Goal: Task Accomplishment & Management: Manage account settings

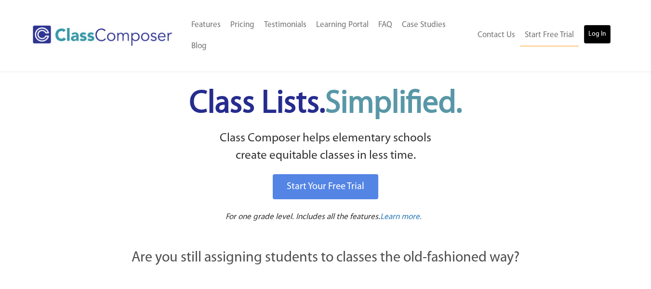
click at [591, 31] on link "Log In" at bounding box center [597, 34] width 27 height 19
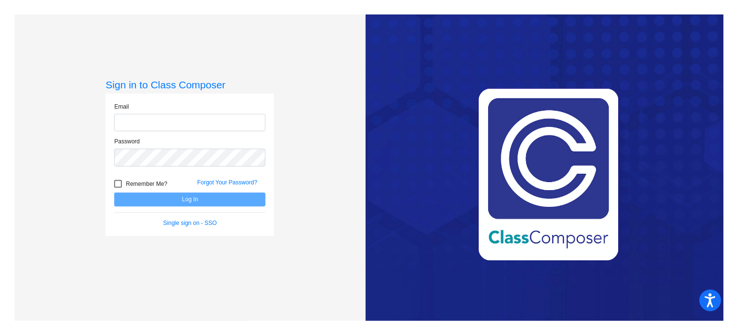
click at [184, 217] on form "Email Password Remember Me? Forgot Your Password? Log In Single sign on - SSO" at bounding box center [189, 164] width 151 height 125
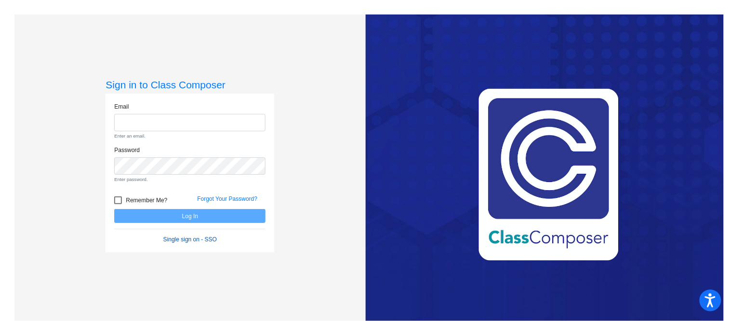
click at [186, 237] on link "Single sign on - SSO" at bounding box center [190, 239] width 54 height 7
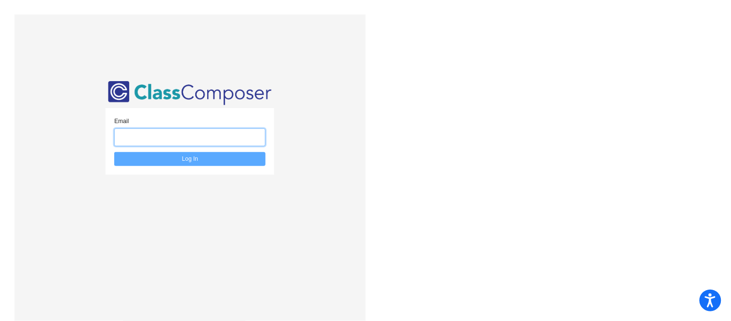
click at [176, 134] on input "email" at bounding box center [189, 137] width 151 height 18
type input "[EMAIL_ADDRESS][DOMAIN_NAME]"
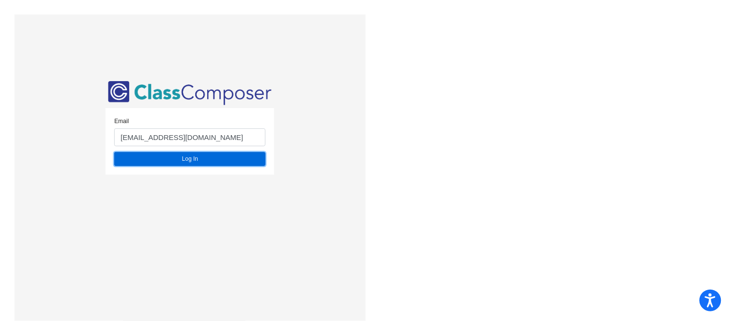
click at [166, 157] on button "Log In" at bounding box center [189, 159] width 151 height 14
click at [225, 162] on button "Log In" at bounding box center [189, 159] width 151 height 14
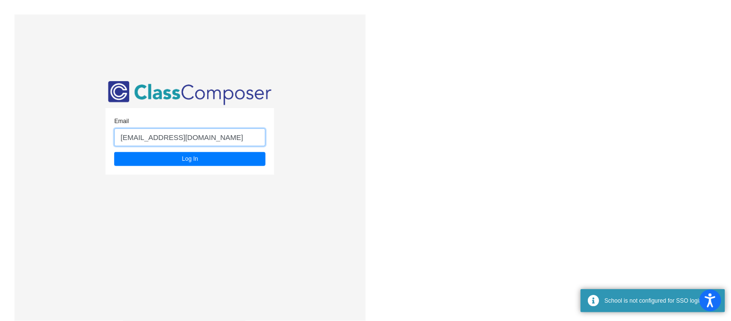
click at [200, 138] on input "[EMAIL_ADDRESS][DOMAIN_NAME]" at bounding box center [189, 137] width 151 height 18
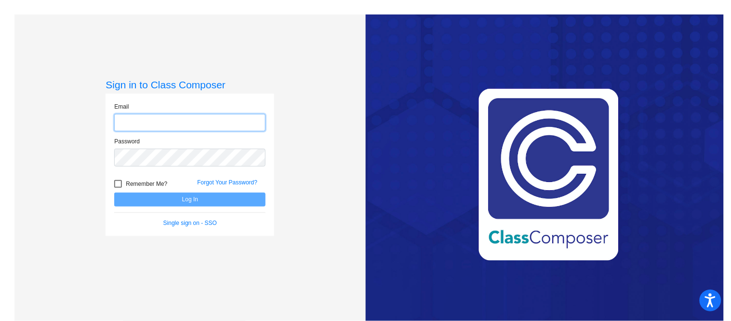
click at [162, 127] on input "email" at bounding box center [189, 123] width 151 height 18
type input "mmorales@w-usd.org"
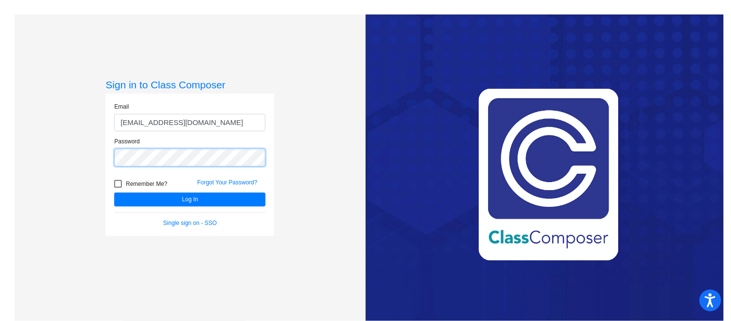
click at [114, 192] on button "Log In" at bounding box center [189, 199] width 151 height 14
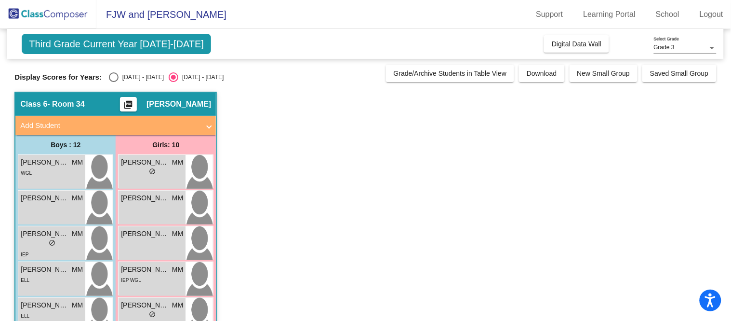
click at [124, 71] on div "Display Scores for Years: 2024 - 2025 2025 - 2026 Grade/Archive Students in Tab…" at bounding box center [365, 73] width 702 height 17
click at [115, 78] on div "Select an option" at bounding box center [114, 77] width 10 height 10
click at [114, 82] on input "2024 - 2025" at bounding box center [113, 82] width 0 height 0
radio input "true"
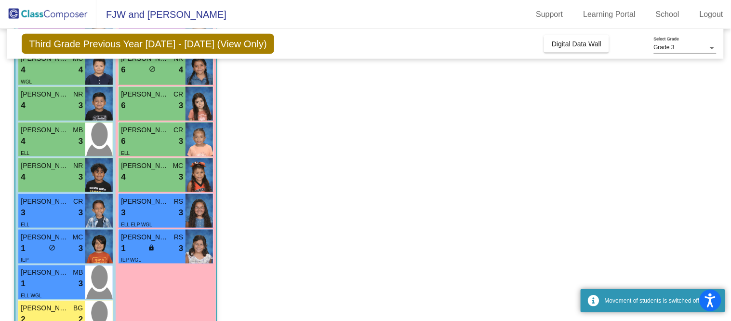
scroll to position [276, 0]
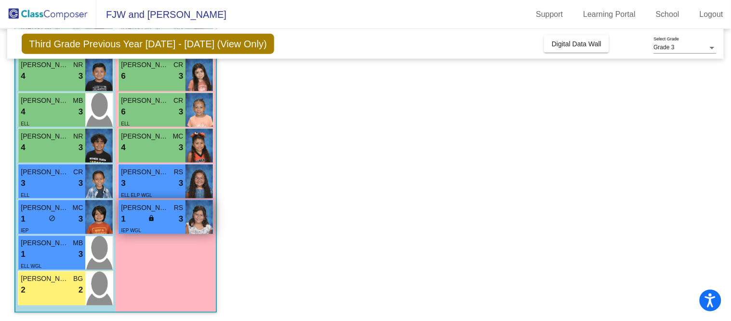
click at [165, 229] on div "IEP WGL" at bounding box center [152, 230] width 62 height 10
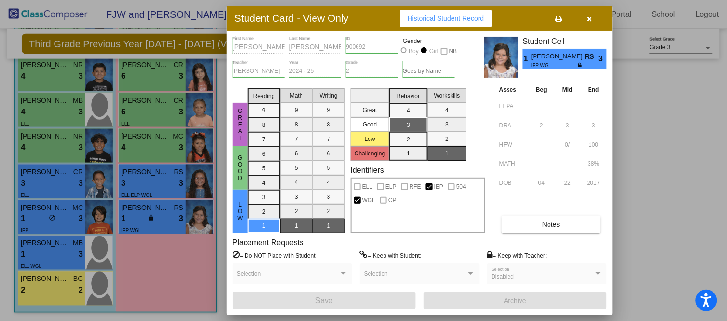
click at [180, 277] on div at bounding box center [363, 160] width 727 height 321
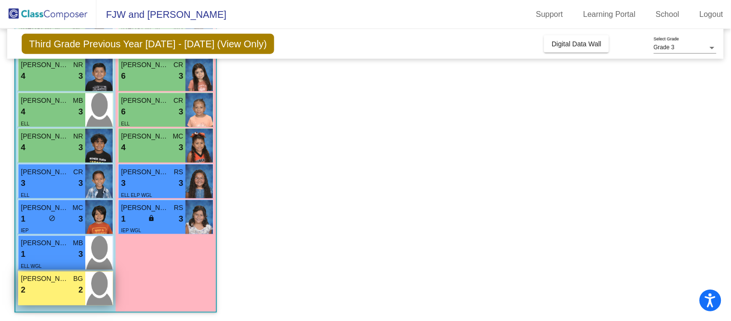
click at [57, 281] on span "Lorenzo Gallegos" at bounding box center [45, 279] width 48 height 10
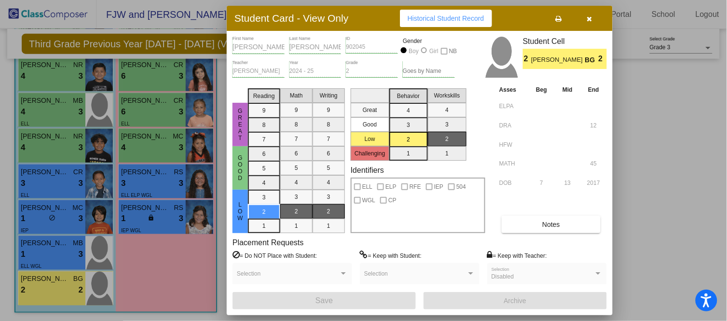
click at [524, 232] on button "Notes" at bounding box center [550, 224] width 99 height 17
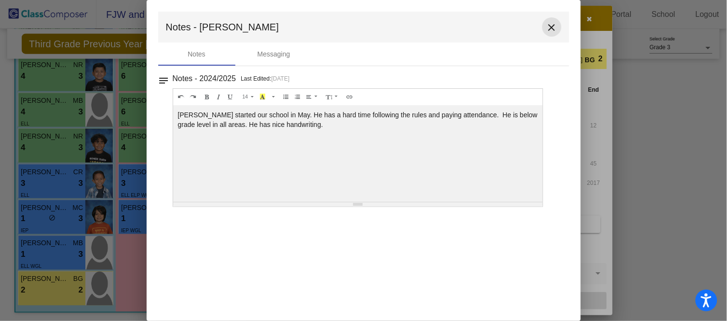
click at [550, 32] on mat-icon "close" at bounding box center [552, 28] width 12 height 12
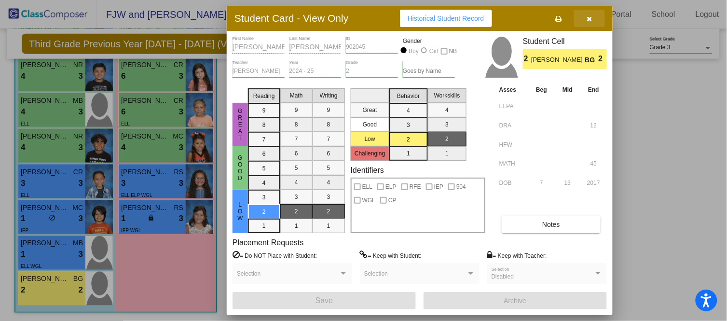
click at [589, 23] on button "button" at bounding box center [589, 18] width 31 height 17
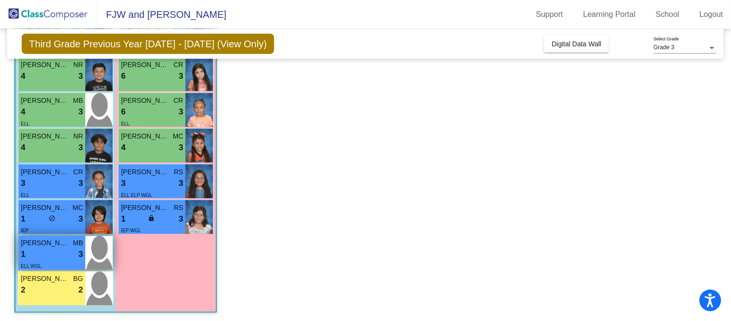
click at [63, 255] on div "1 lock do_not_disturb_alt 3" at bounding box center [52, 254] width 62 height 13
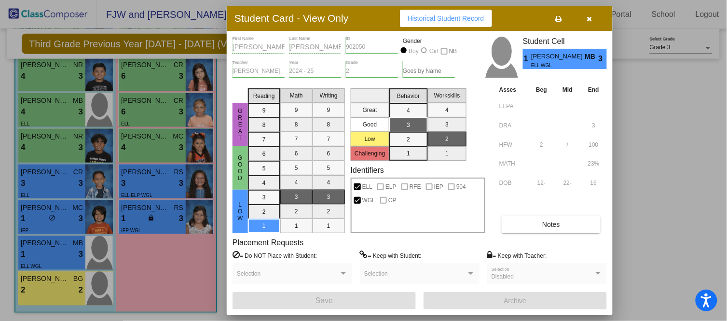
click at [545, 225] on span "Notes" at bounding box center [551, 224] width 18 height 8
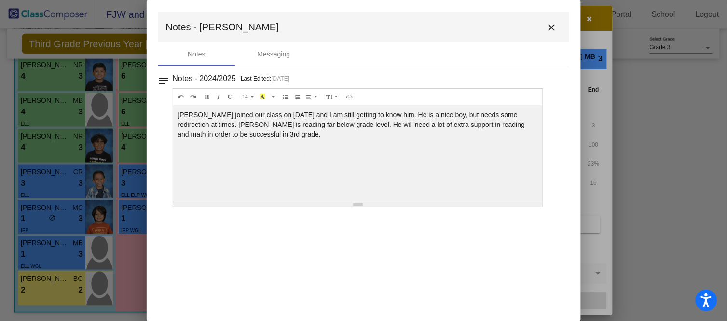
click at [549, 31] on mat-icon "close" at bounding box center [552, 28] width 12 height 12
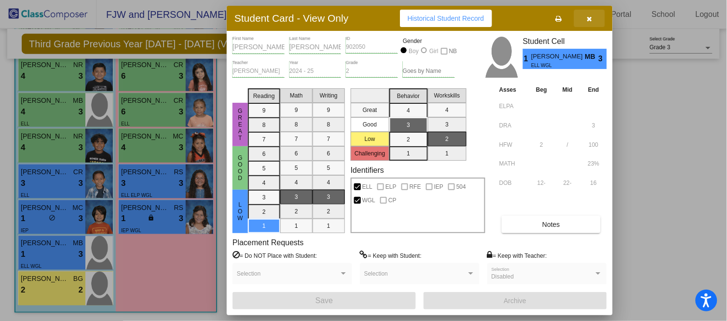
click at [593, 19] on button "button" at bounding box center [589, 18] width 31 height 17
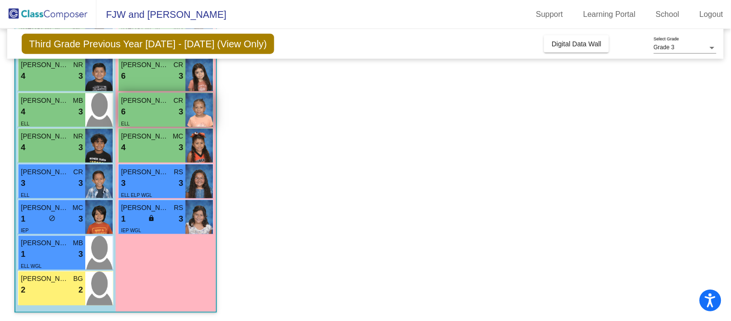
click at [179, 116] on span "3" at bounding box center [181, 112] width 4 height 13
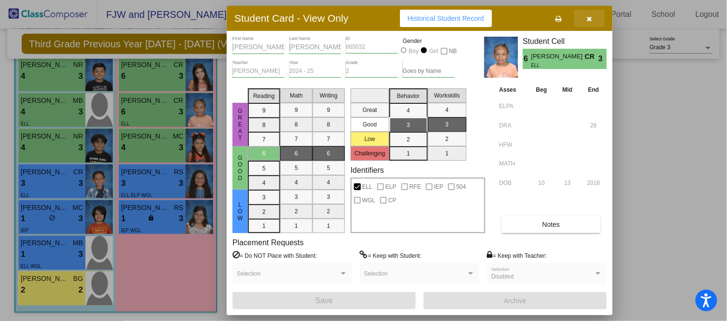
click at [592, 19] on button "button" at bounding box center [589, 18] width 31 height 17
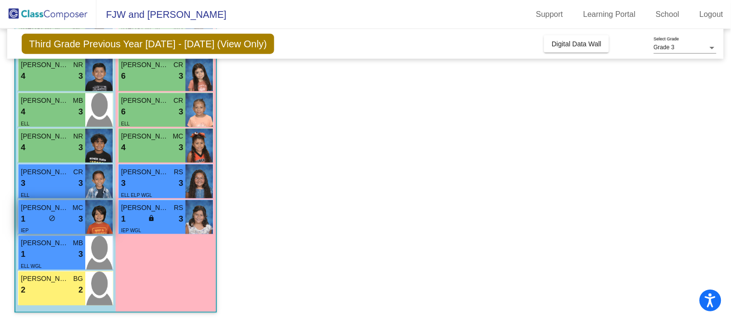
click at [68, 228] on div "IEP" at bounding box center [52, 230] width 62 height 10
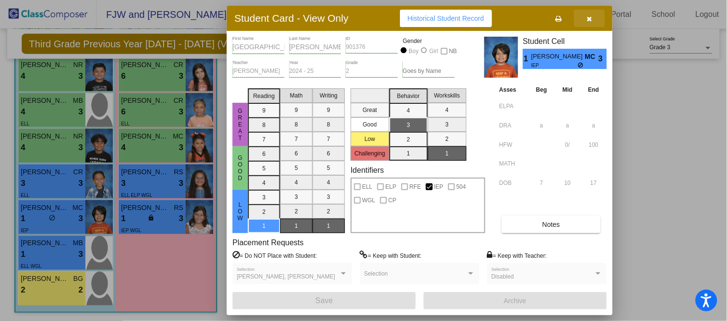
click at [592, 16] on button "button" at bounding box center [589, 18] width 31 height 17
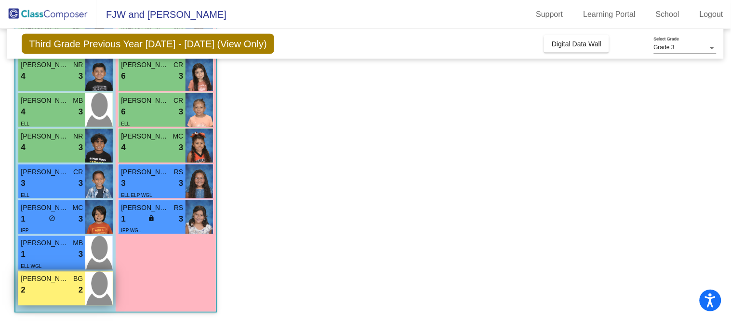
click at [72, 292] on div "2 lock do_not_disturb_alt 2" at bounding box center [52, 290] width 62 height 13
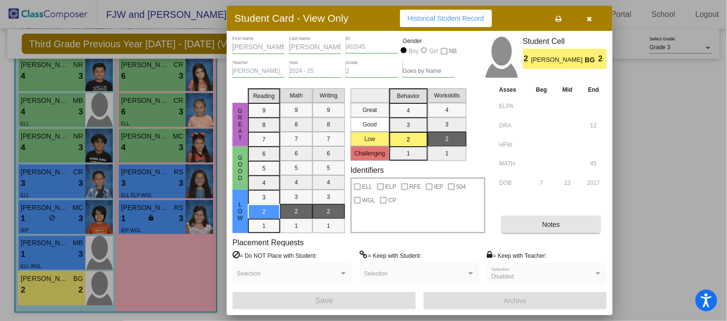
click at [550, 227] on span "Notes" at bounding box center [551, 224] width 18 height 8
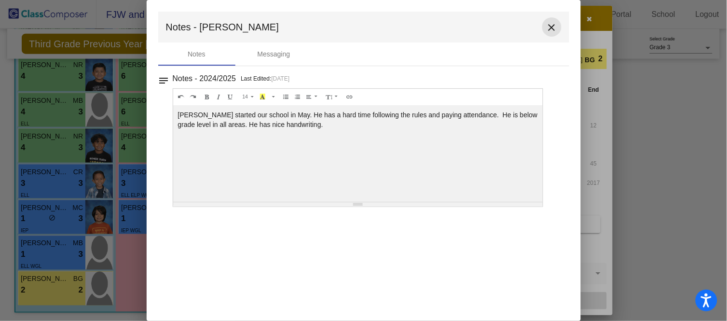
click at [550, 27] on mat-icon "close" at bounding box center [552, 28] width 12 height 12
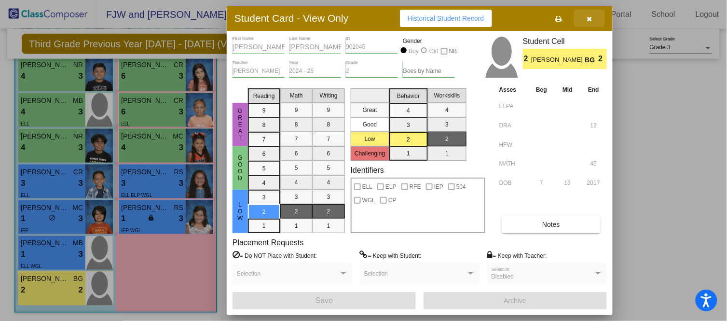
click at [591, 23] on button "button" at bounding box center [589, 18] width 31 height 17
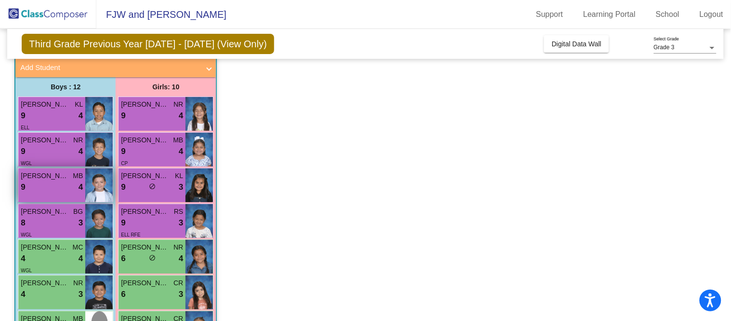
scroll to position [54, 0]
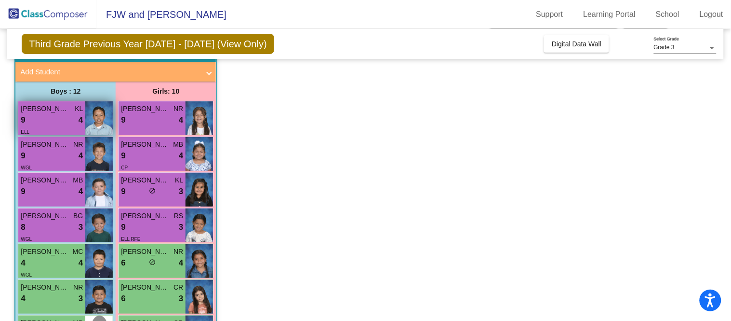
click at [35, 114] on div "9 lock do_not_disturb_alt 4" at bounding box center [52, 120] width 62 height 13
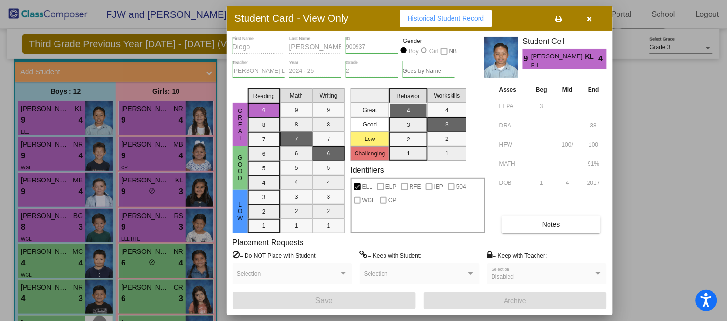
click at [45, 153] on div at bounding box center [363, 160] width 727 height 321
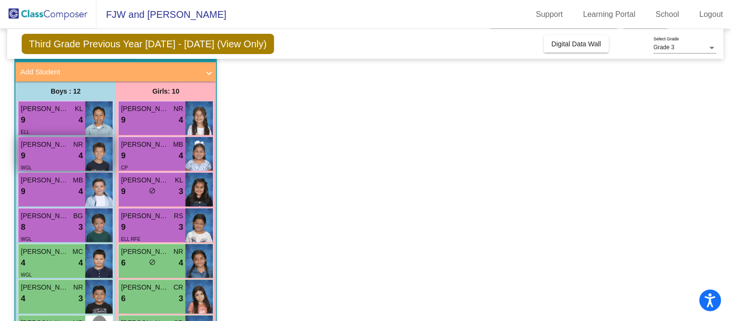
click at [44, 160] on div "9 lock do_not_disturb_alt 4" at bounding box center [52, 155] width 62 height 13
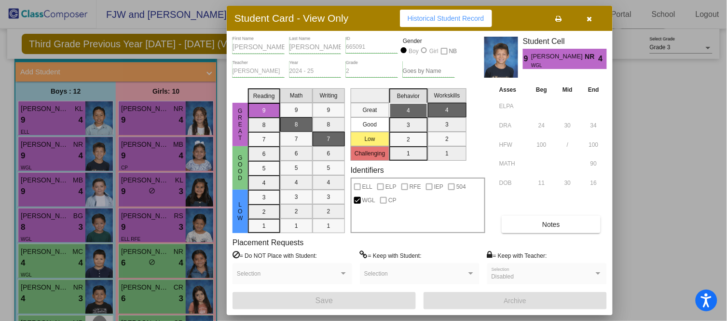
click at [47, 183] on div at bounding box center [363, 160] width 727 height 321
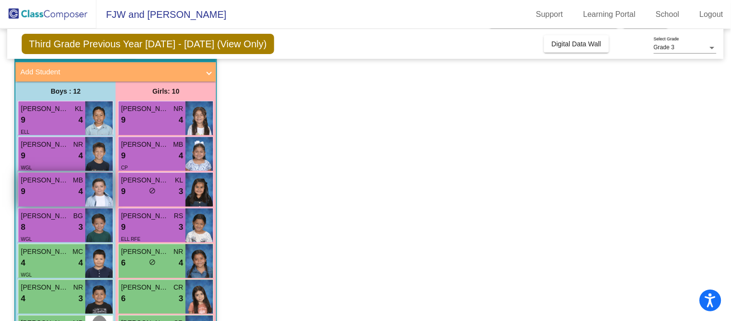
click at [47, 183] on span "Zaedyn Serrano" at bounding box center [45, 180] width 48 height 10
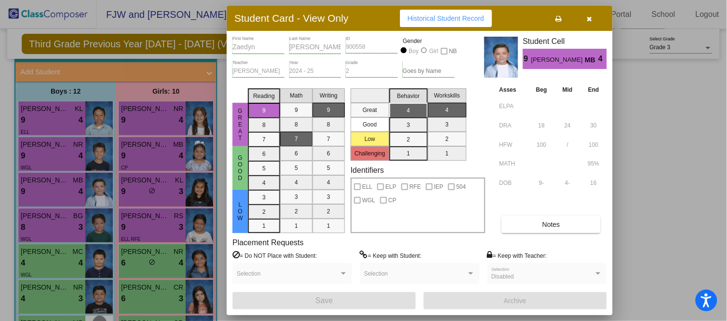
click at [49, 222] on div at bounding box center [363, 160] width 727 height 321
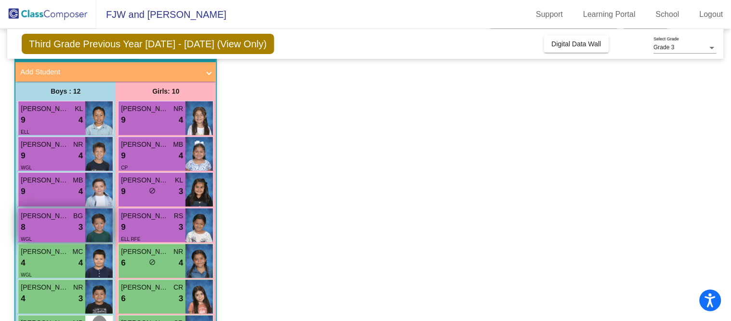
click at [49, 222] on div "8 lock do_not_disturb_alt 3" at bounding box center [52, 227] width 62 height 13
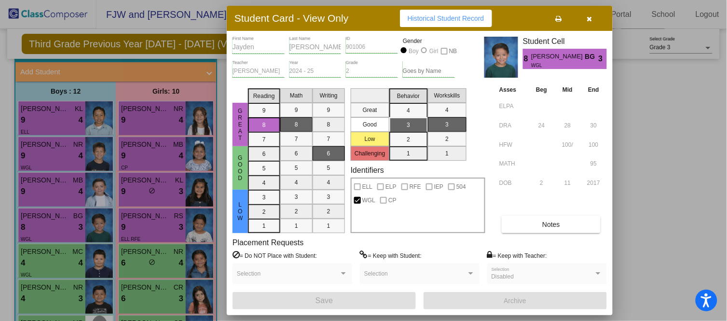
click at [54, 273] on div at bounding box center [363, 160] width 727 height 321
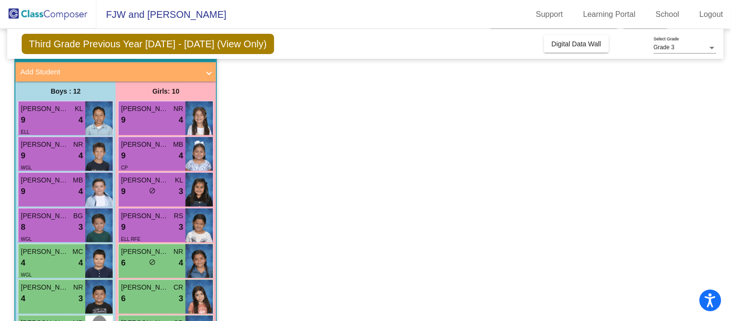
click at [54, 273] on div "WGL" at bounding box center [52, 274] width 62 height 10
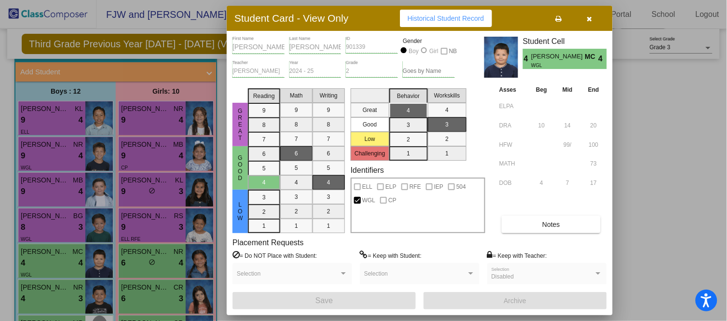
click at [55, 284] on div at bounding box center [363, 160] width 727 height 321
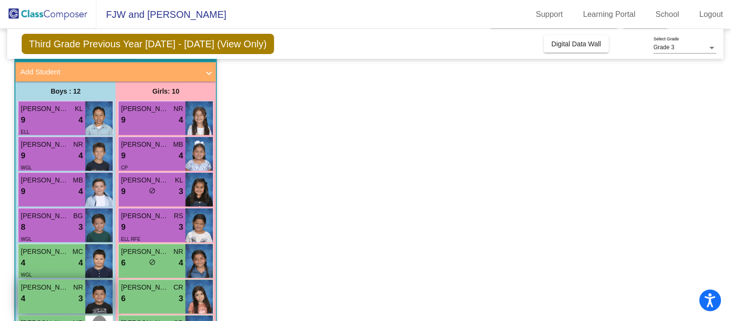
click at [54, 284] on span "Alan Hernandez" at bounding box center [45, 287] width 48 height 10
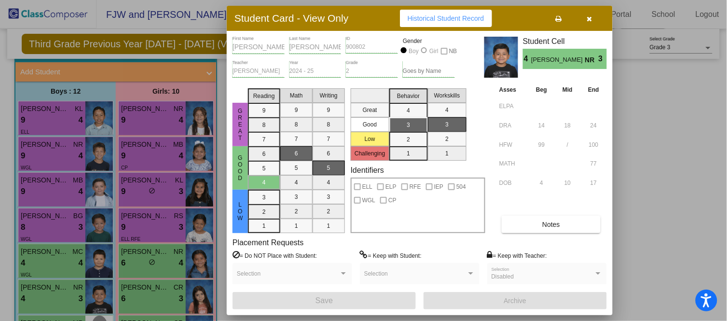
click at [627, 236] on div at bounding box center [363, 160] width 727 height 321
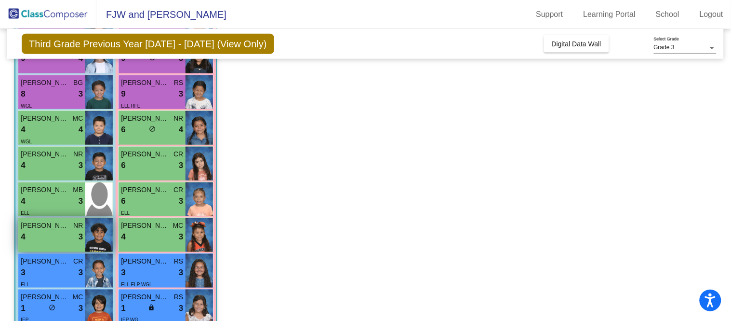
scroll to position [214, 0]
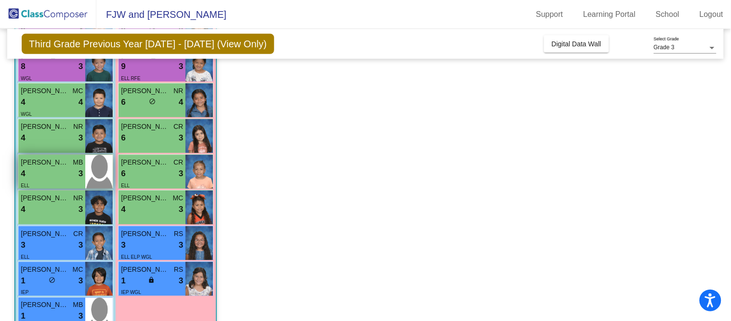
click at [46, 175] on div "4 lock do_not_disturb_alt 3" at bounding box center [52, 173] width 62 height 13
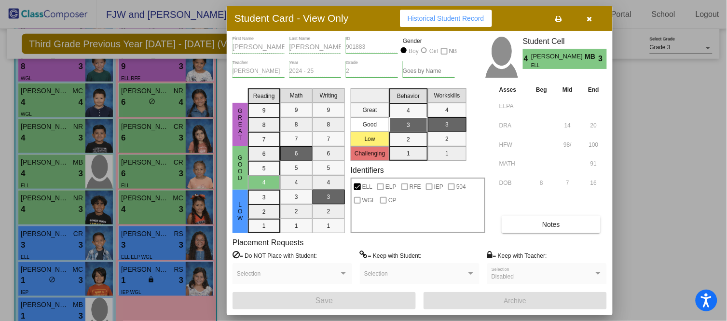
click at [75, 206] on div at bounding box center [363, 160] width 727 height 321
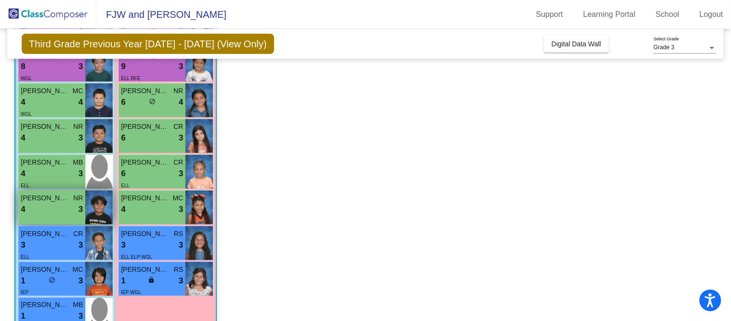
click at [74, 207] on div "4 lock do_not_disturb_alt 3" at bounding box center [52, 209] width 62 height 13
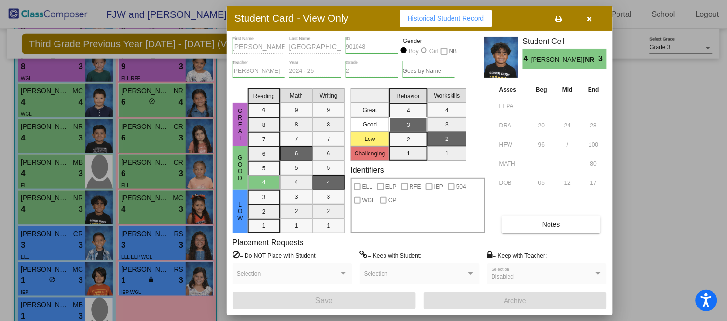
click at [80, 230] on div at bounding box center [363, 160] width 727 height 321
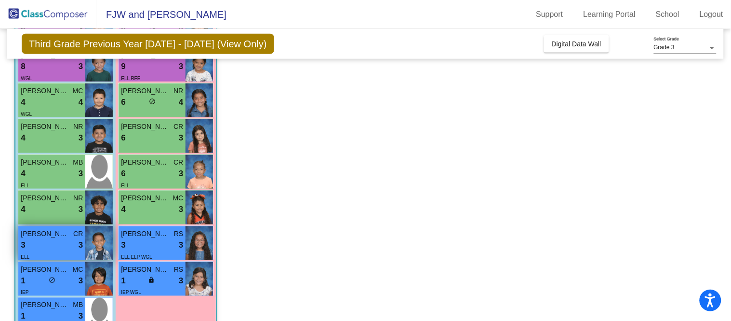
click at [71, 234] on div "Cesar Cruz Martinez CR" at bounding box center [52, 234] width 62 height 10
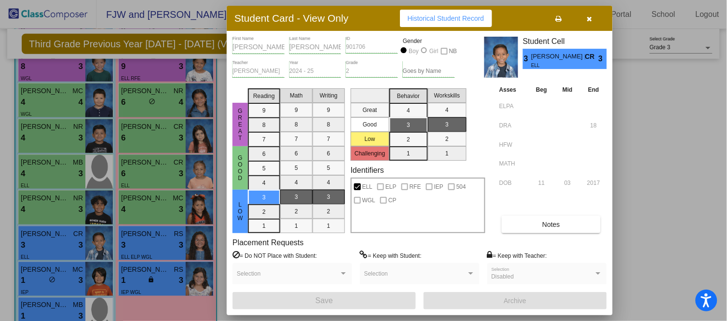
click at [50, 264] on div at bounding box center [363, 160] width 727 height 321
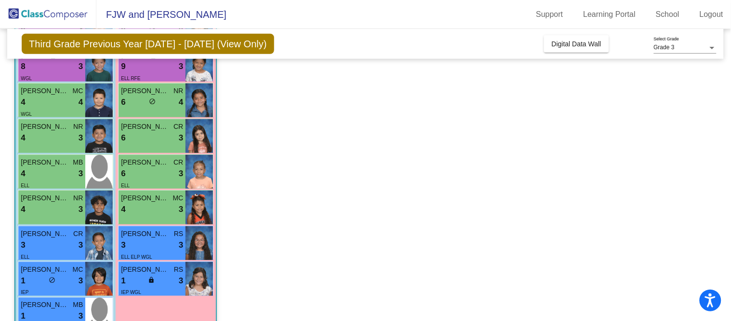
click at [50, 264] on span "Cairo Sanchez Hernandez" at bounding box center [45, 269] width 48 height 10
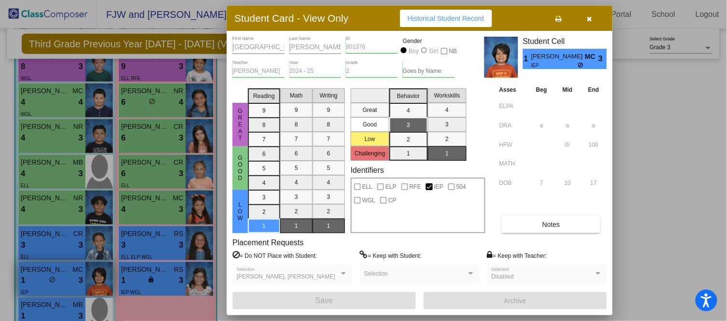
click at [55, 286] on div at bounding box center [363, 160] width 727 height 321
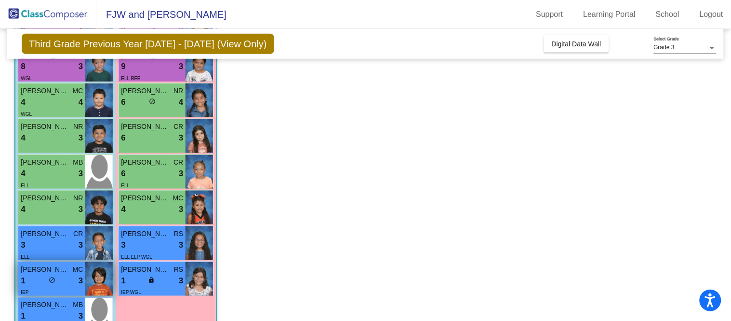
click at [55, 287] on div "IEP" at bounding box center [52, 292] width 62 height 10
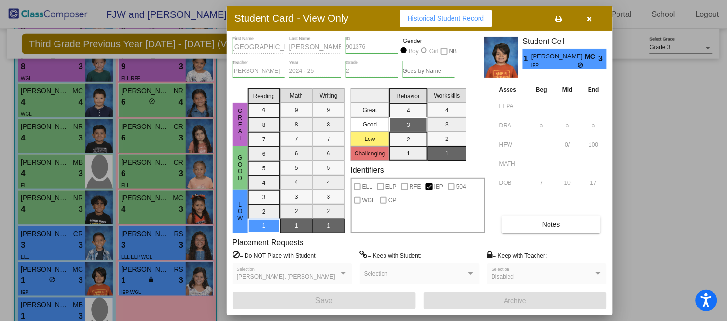
click at [47, 306] on div at bounding box center [363, 160] width 727 height 321
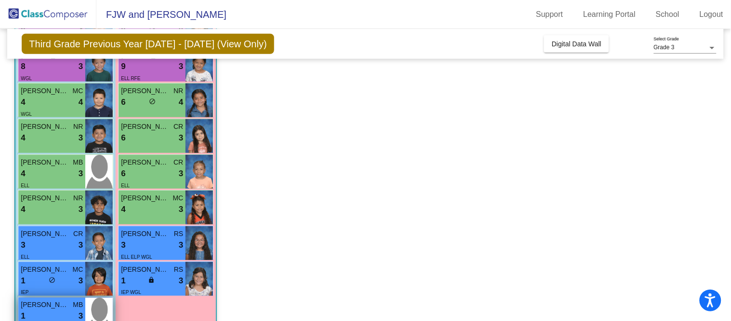
click at [47, 307] on span "Emanuel Pena Zaragoza" at bounding box center [45, 305] width 48 height 10
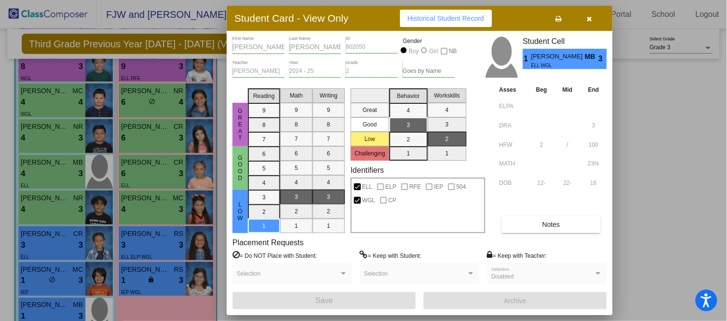
click at [151, 209] on div at bounding box center [363, 160] width 727 height 321
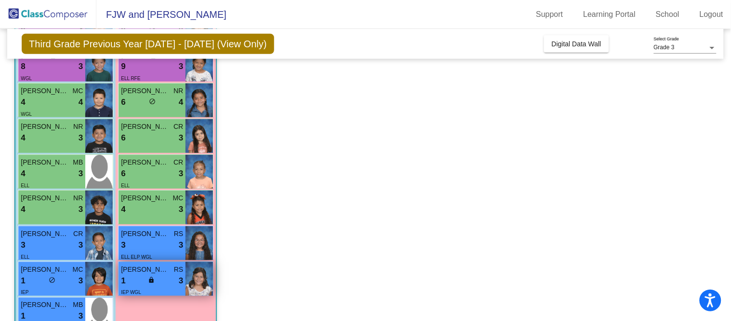
click at [164, 272] on span "Isabella Hernandez Rivera" at bounding box center [145, 269] width 48 height 10
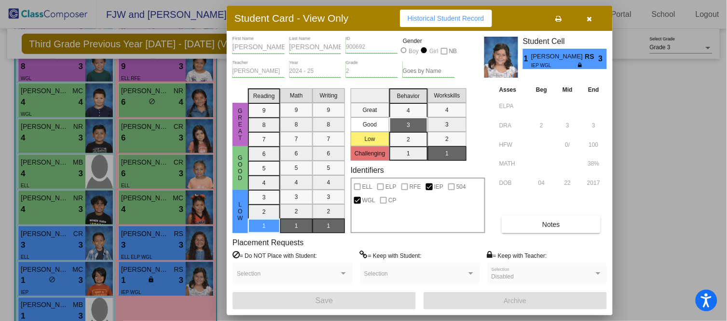
click at [155, 244] on div at bounding box center [363, 160] width 727 height 321
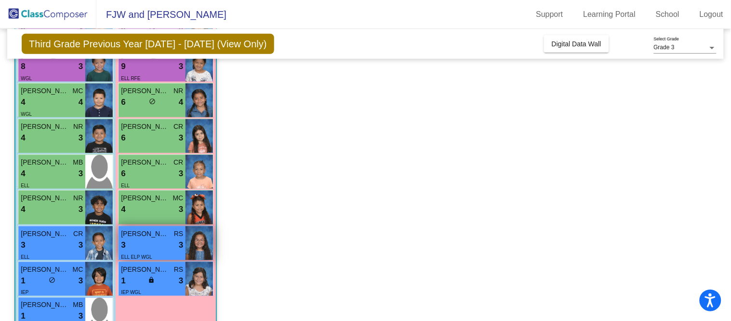
click at [155, 244] on div "3 lock do_not_disturb_alt 3" at bounding box center [152, 245] width 62 height 13
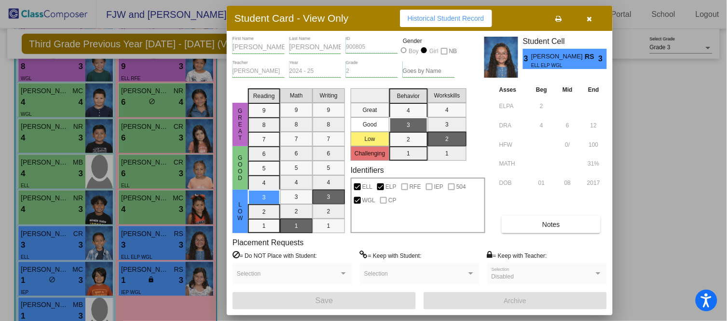
click at [151, 216] on div at bounding box center [363, 160] width 727 height 321
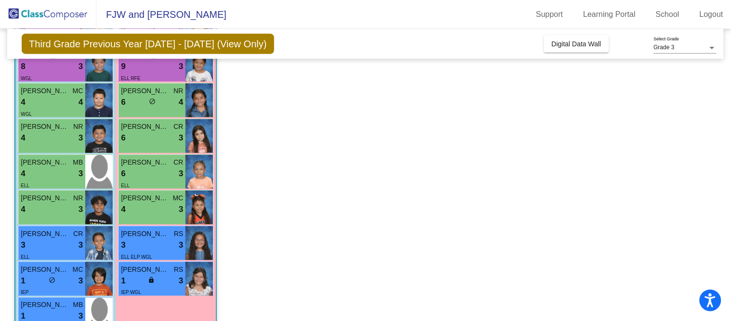
click at [151, 216] on div "Nevaeh Rangel MC 4 lock do_not_disturb_alt 3" at bounding box center [152, 207] width 67 height 34
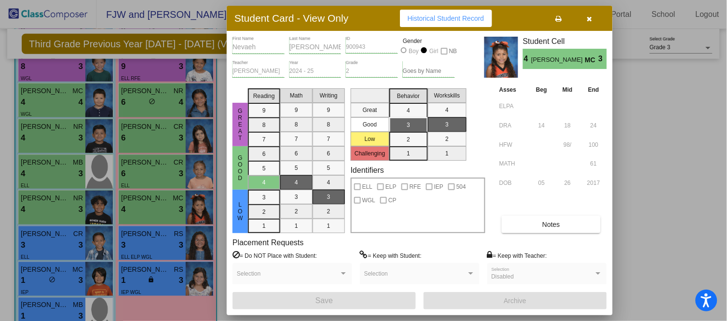
click at [145, 171] on div at bounding box center [363, 160] width 727 height 321
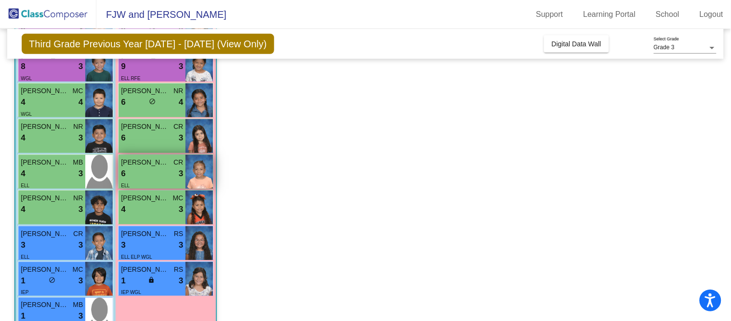
click at [145, 171] on div "6 lock do_not_disturb_alt 3" at bounding box center [152, 173] width 62 height 13
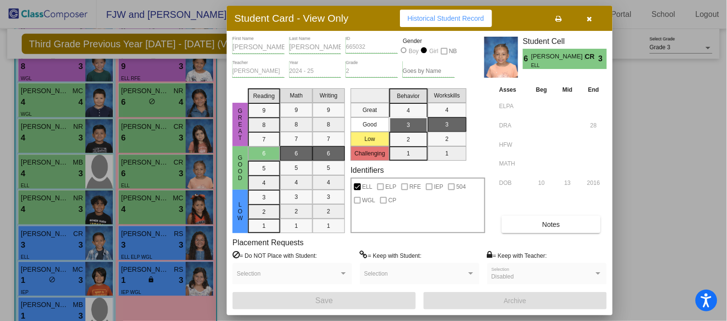
click at [152, 131] on div at bounding box center [363, 160] width 727 height 321
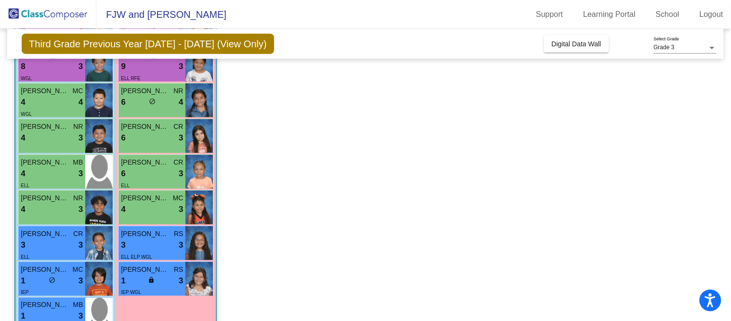
click at [152, 132] on div "6 lock do_not_disturb_alt 3" at bounding box center [152, 138] width 62 height 13
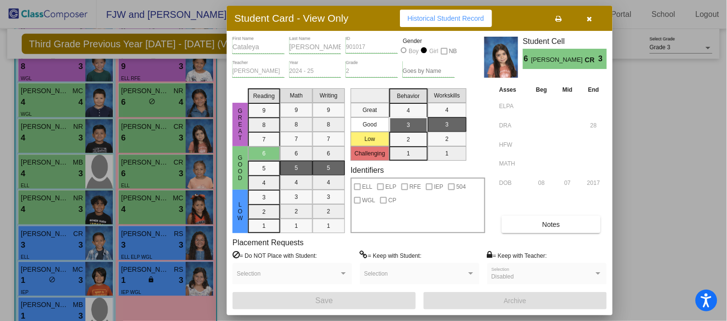
click at [142, 114] on div at bounding box center [363, 160] width 727 height 321
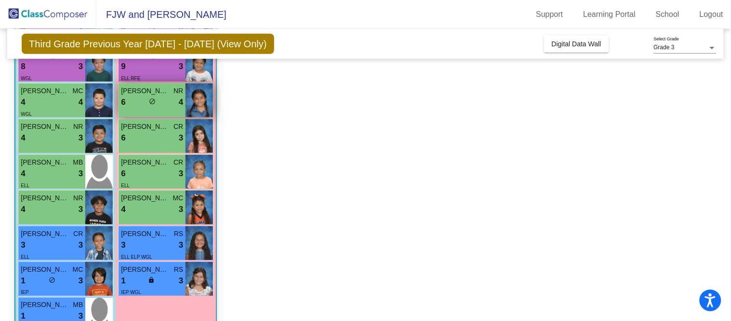
click at [142, 112] on div "Jocelyn Reynoso DeLaCruz NR 6 lock do_not_disturb_alt 4" at bounding box center [152, 100] width 67 height 34
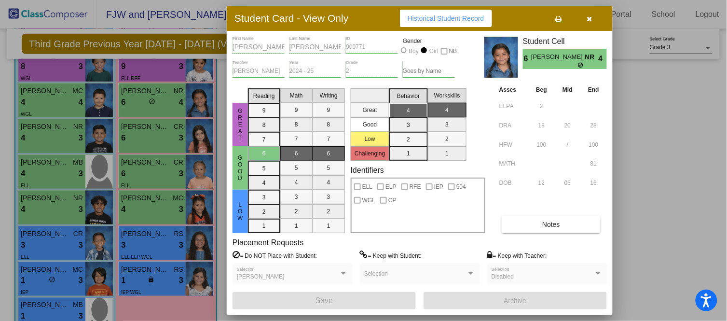
click at [143, 111] on div at bounding box center [363, 160] width 727 height 321
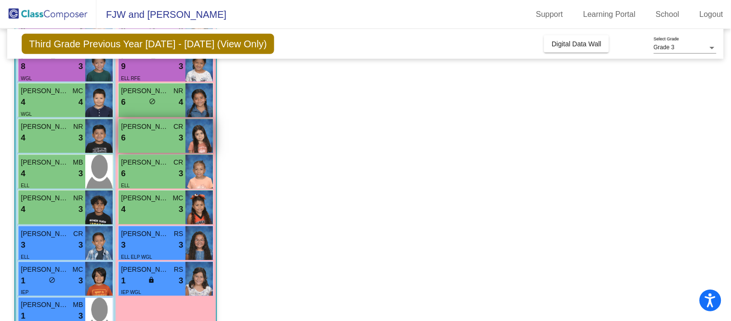
click at [141, 123] on span "Cataleya Gonzalez Hernandez" at bounding box center [145, 127] width 48 height 10
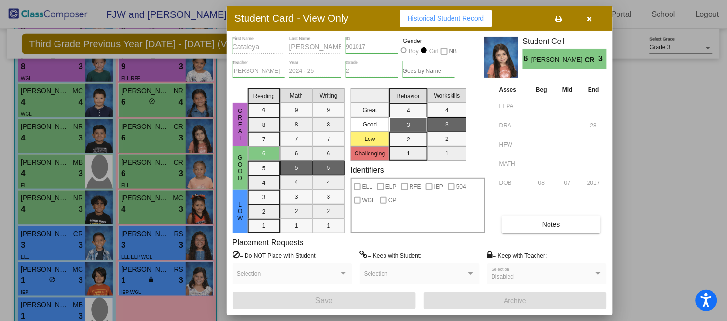
click at [146, 110] on div at bounding box center [363, 160] width 727 height 321
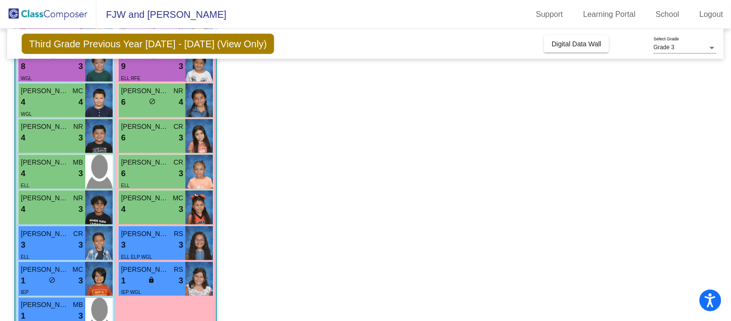
click at [146, 110] on div "Jocelyn Reynoso DeLaCruz NR 6 lock do_not_disturb_alt 4" at bounding box center [152, 100] width 67 height 34
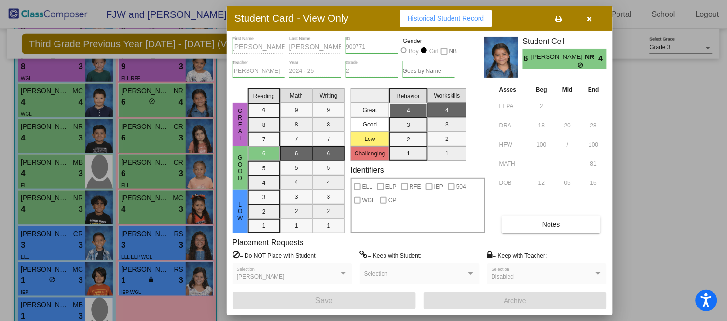
click at [132, 240] on div at bounding box center [363, 160] width 727 height 321
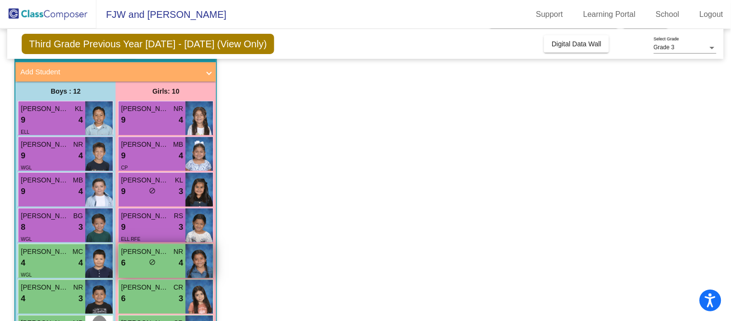
scroll to position [107, 0]
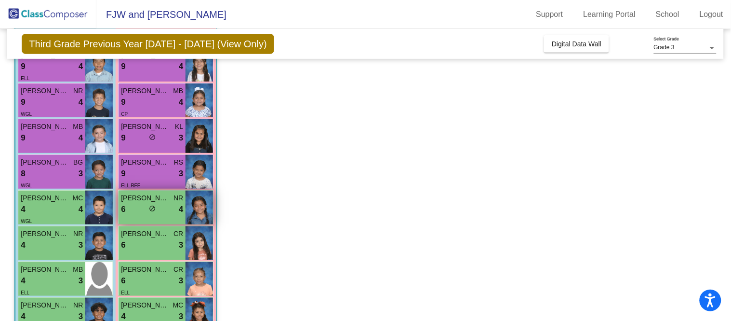
click at [143, 209] on div "6 lock do_not_disturb_alt 4" at bounding box center [152, 209] width 62 height 13
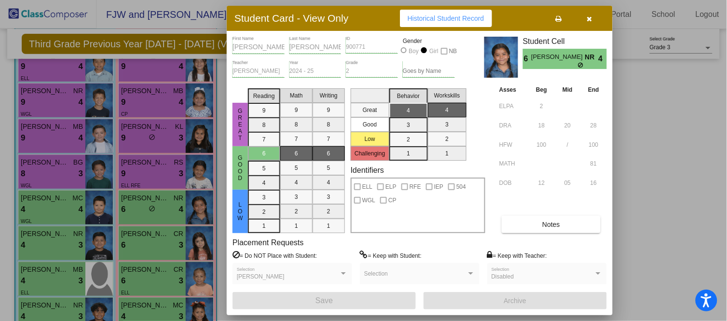
click at [141, 166] on div at bounding box center [363, 160] width 727 height 321
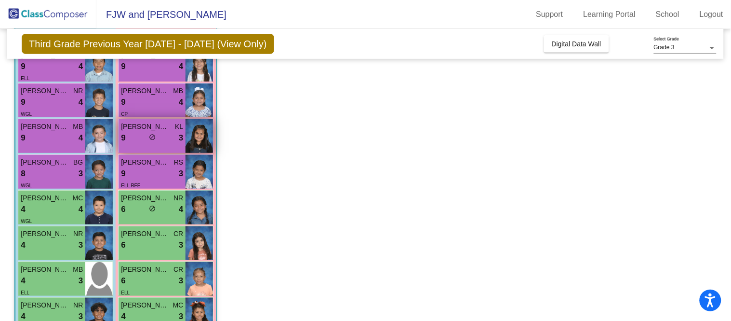
click at [141, 145] on div "Carsyn Lopez KL 9 lock do_not_disturb_alt 3" at bounding box center [152, 136] width 67 height 34
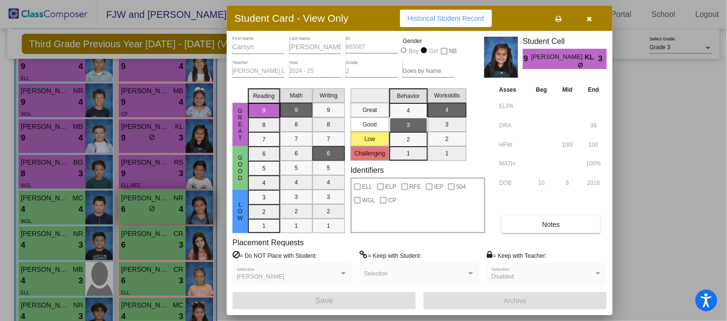
click at [122, 200] on div at bounding box center [363, 160] width 727 height 321
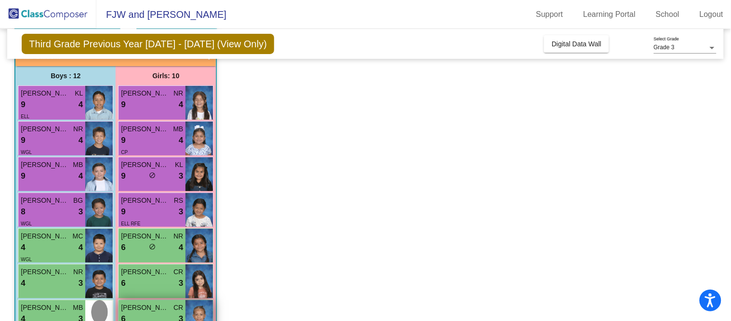
scroll to position [61, 0]
